Goal: Information Seeking & Learning: Learn about a topic

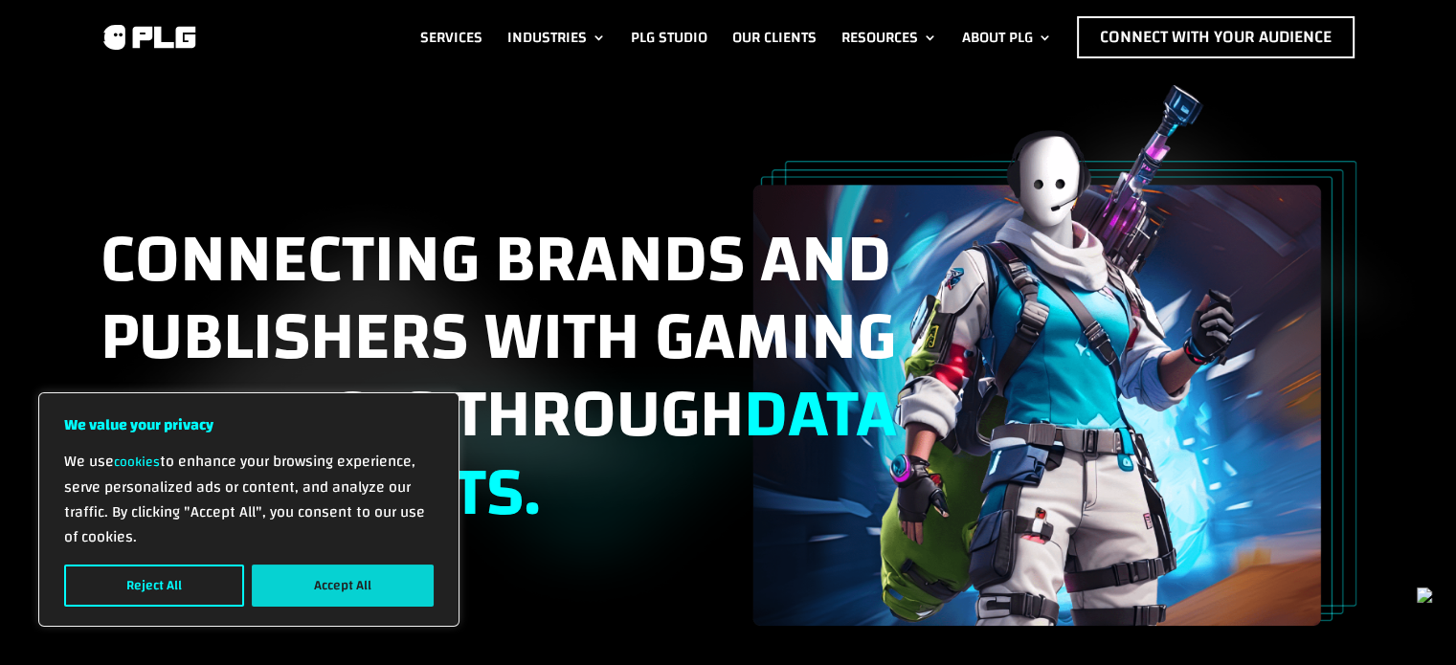
click at [311, 594] on button "Accept All" at bounding box center [343, 586] width 182 height 42
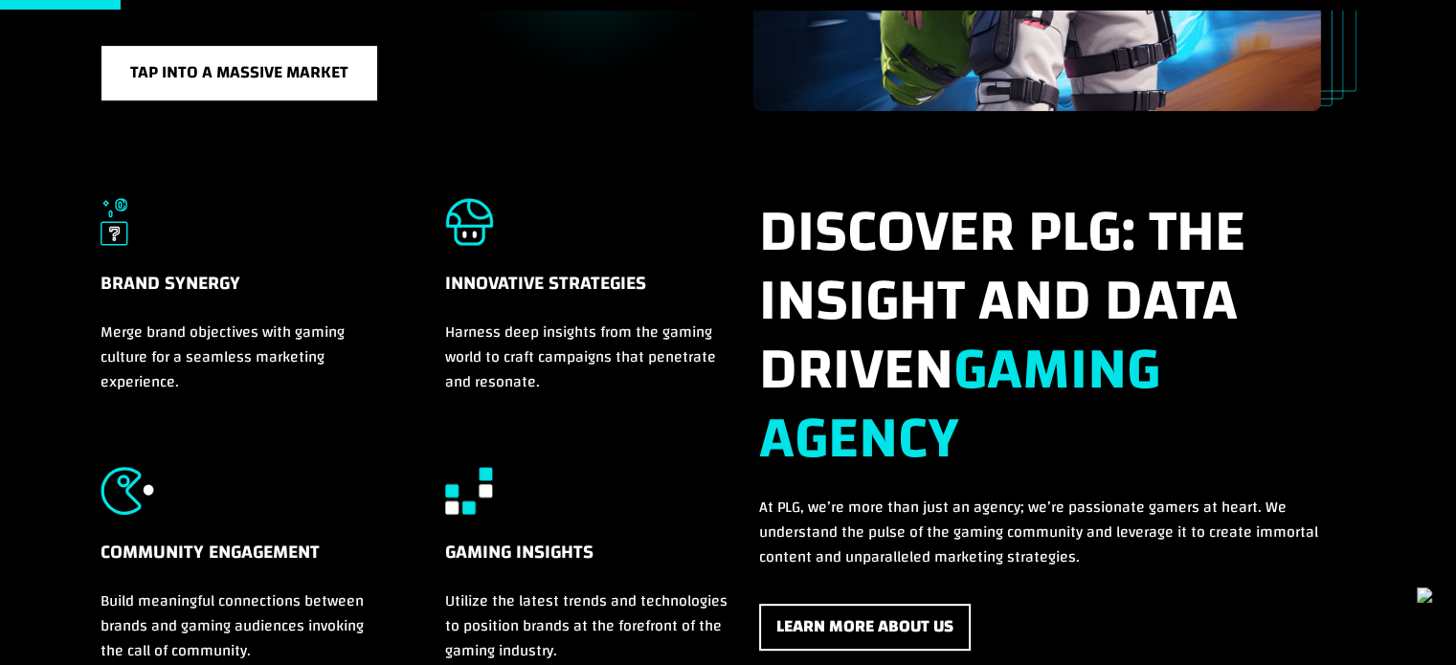
scroll to position [574, 0]
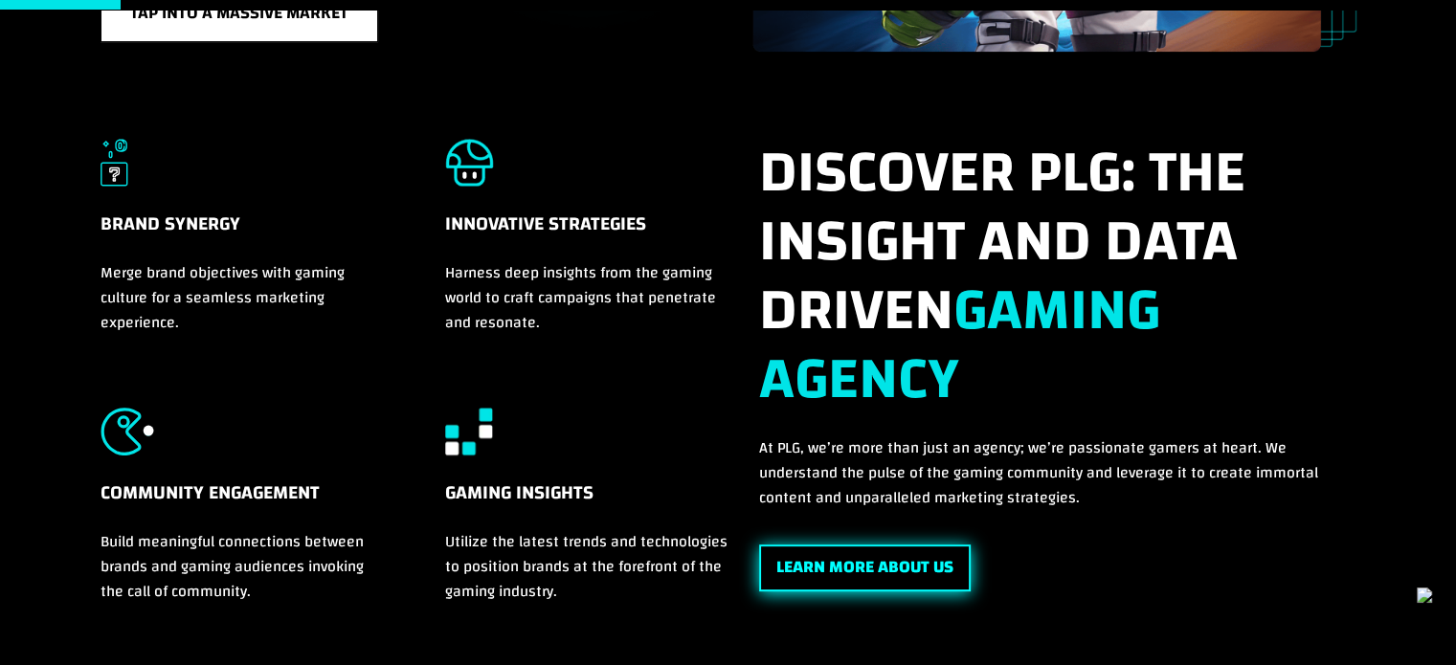
click at [842, 551] on link "Learn More About Us" at bounding box center [865, 568] width 212 height 47
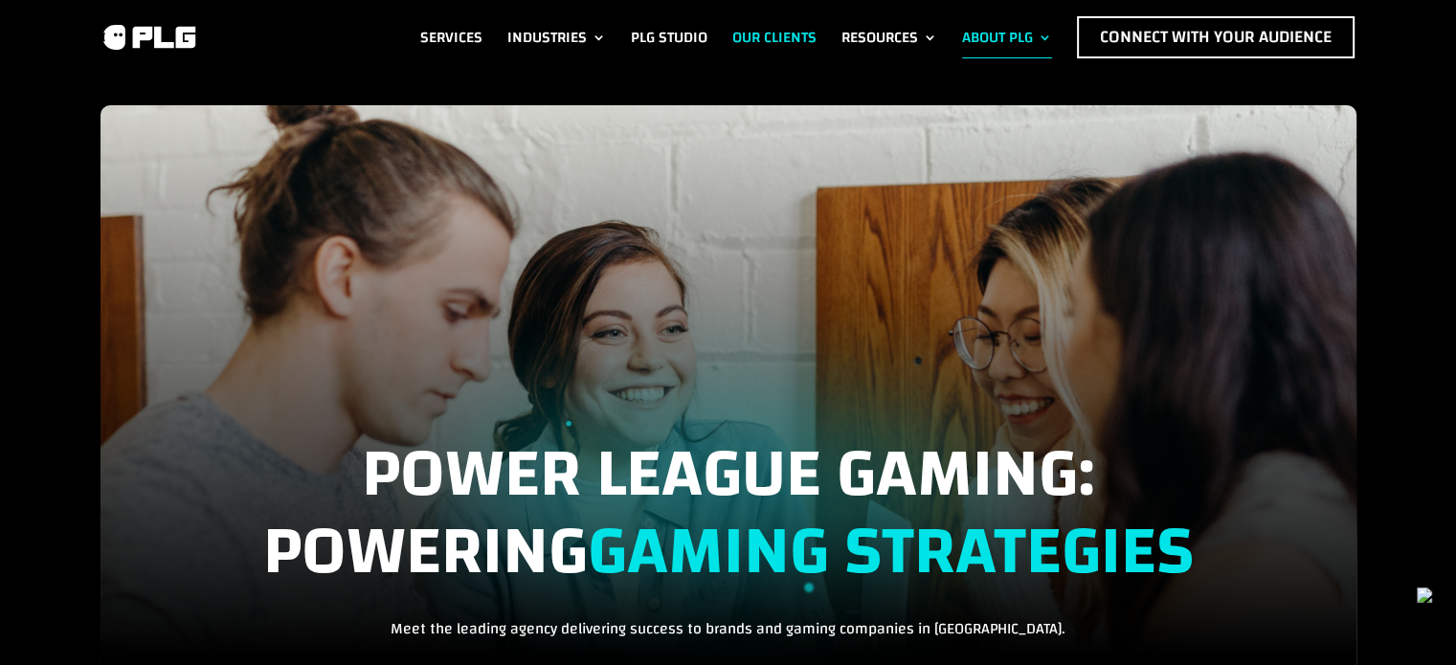
click at [756, 23] on link "Our Clients" at bounding box center [774, 37] width 84 height 42
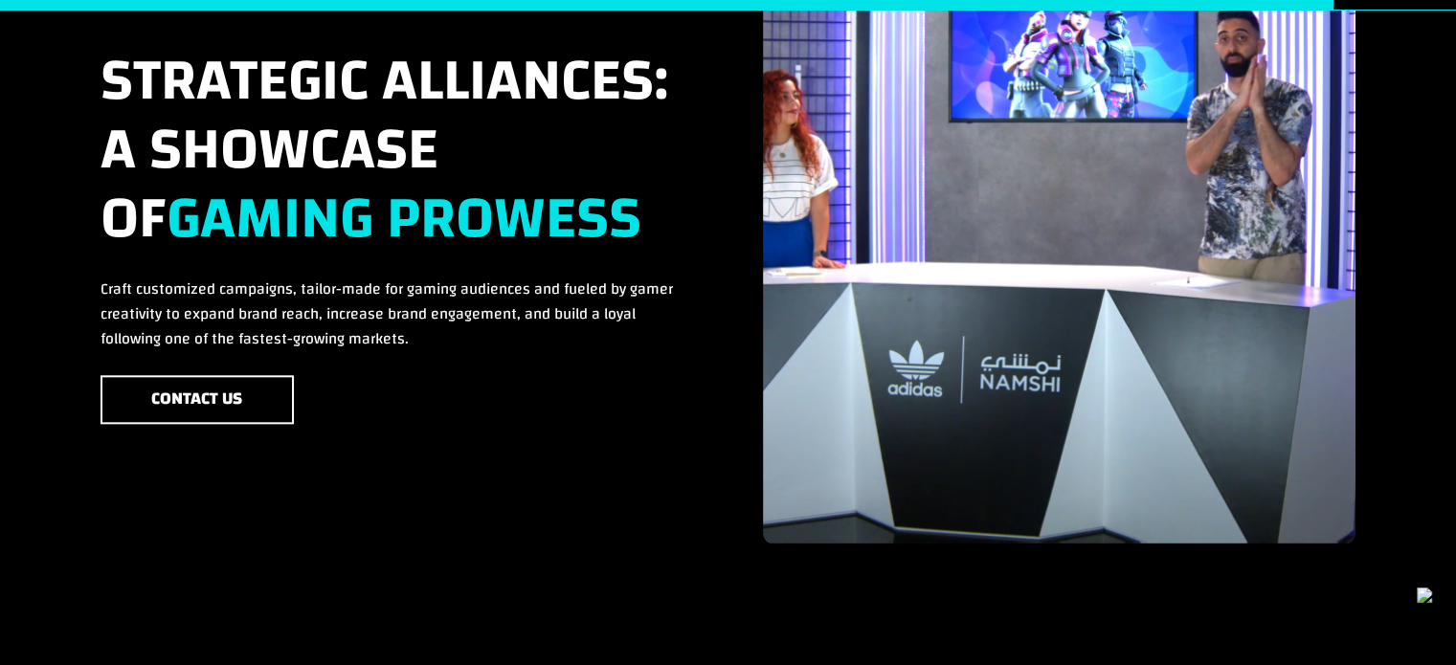
scroll to position [2681, 0]
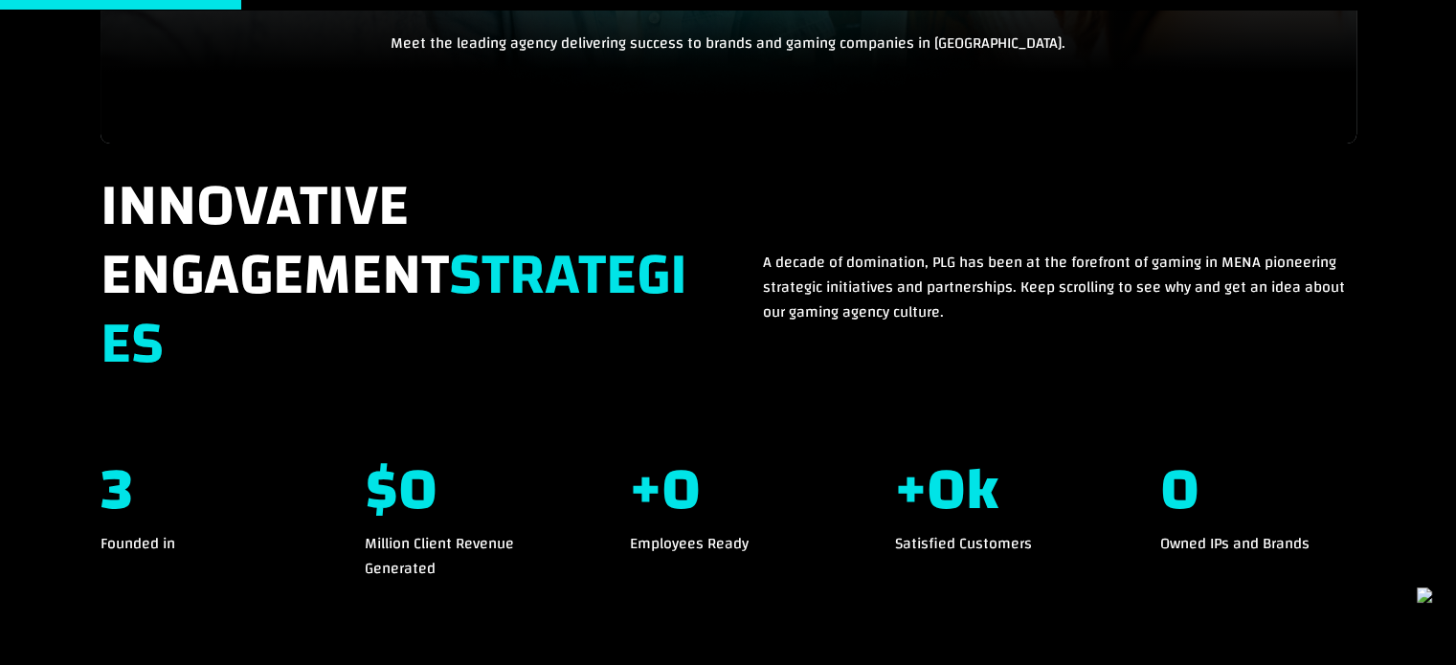
scroll to position [940, 0]
